Goal: Find specific page/section: Find specific page/section

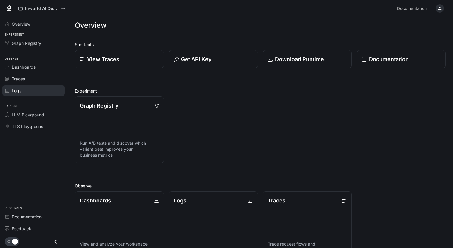
click at [33, 92] on div "Logs" at bounding box center [37, 90] width 50 height 6
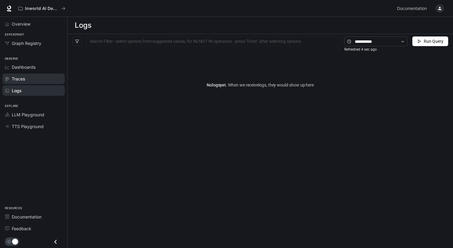
click at [36, 79] on div "Traces" at bounding box center [37, 79] width 50 height 6
